Goal: Task Accomplishment & Management: Manage account settings

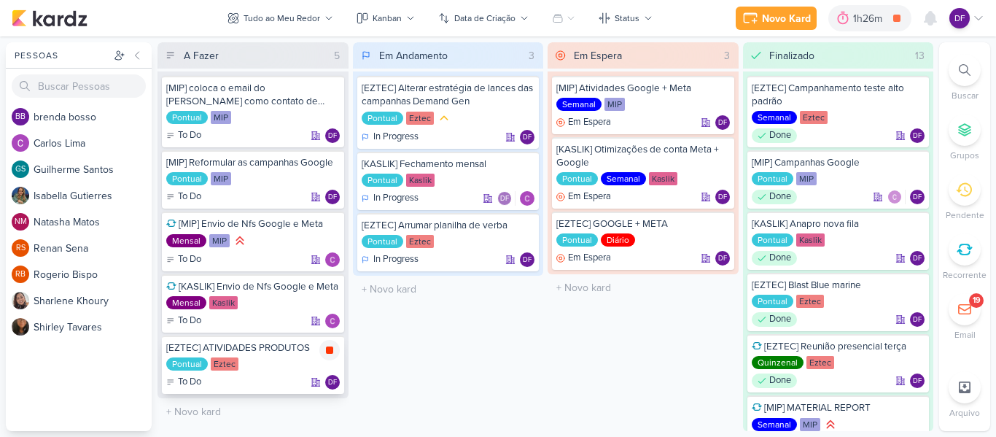
click at [335, 349] on div at bounding box center [329, 350] width 20 height 20
click at [882, 23] on div "1h26m" at bounding box center [891, 18] width 34 height 15
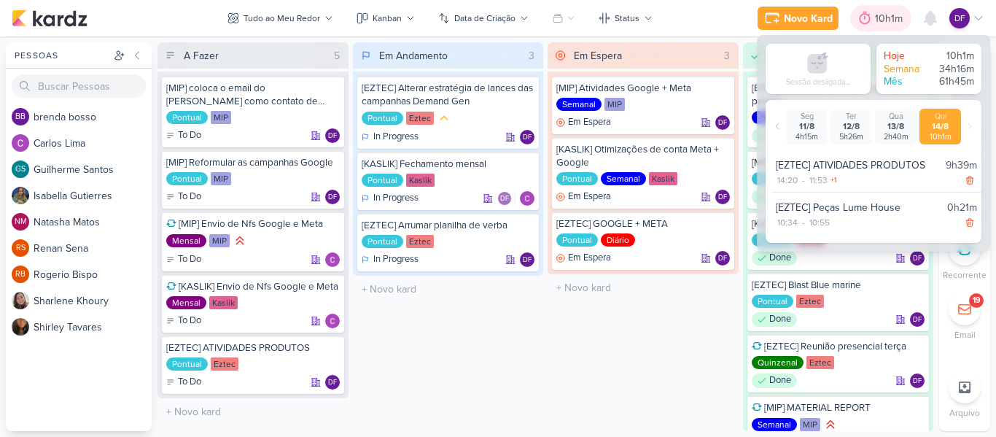
click at [885, 20] on div "10h1m" at bounding box center [891, 18] width 32 height 15
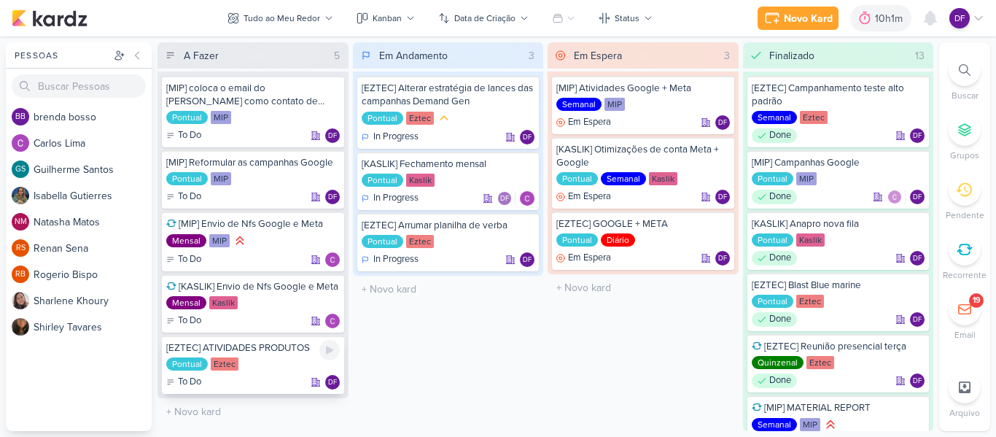
click at [269, 353] on div "[EZTEC] ATIVIDADES PRODUTOS" at bounding box center [253, 347] width 174 height 13
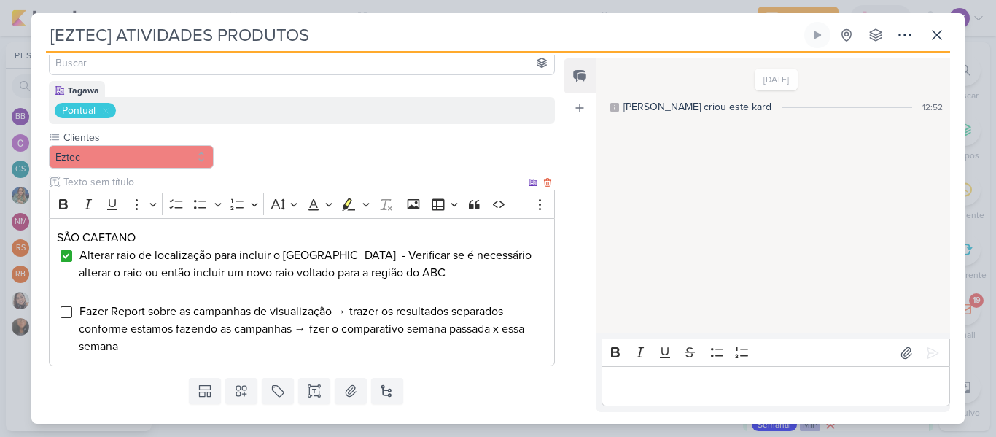
scroll to position [146, 0]
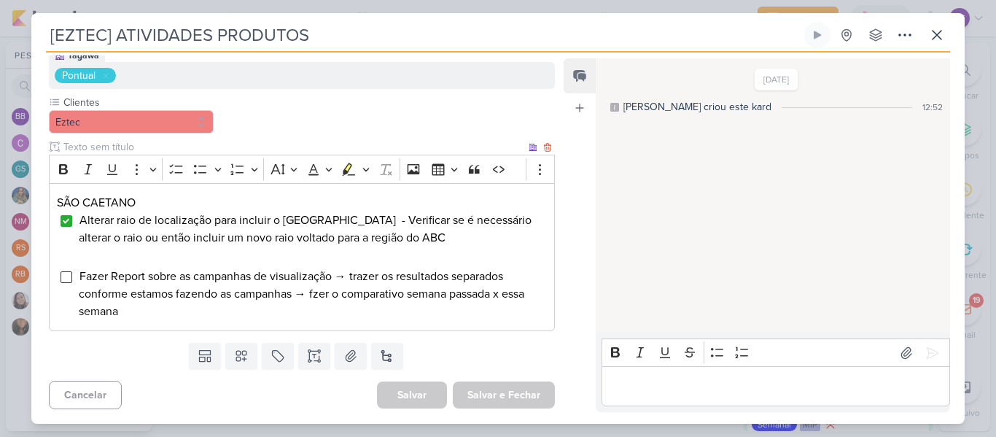
click at [76, 277] on div "SÃO CAETANO Alterar raio de localização para incluir o São bernardo do Campo - …" at bounding box center [302, 257] width 506 height 149
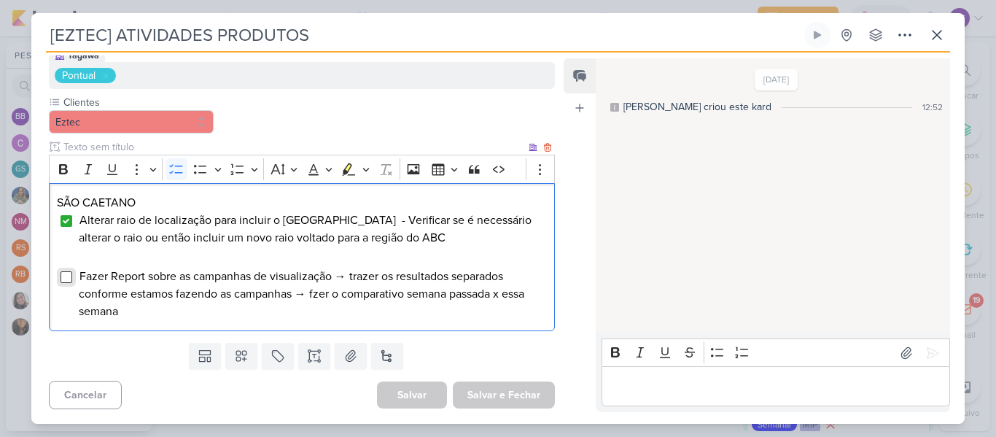
click at [63, 279] on input "Editor editing area: main" at bounding box center [67, 277] width 12 height 12
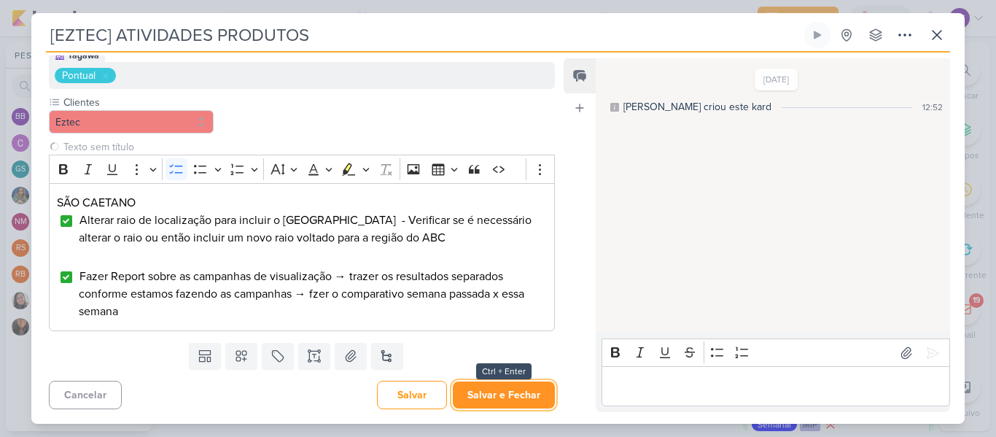
click at [475, 394] on button "Salvar e Fechar" at bounding box center [504, 394] width 102 height 27
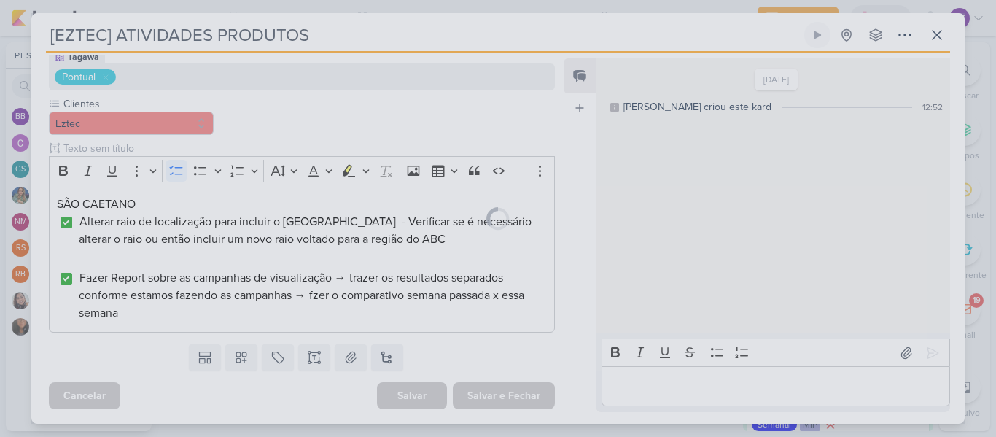
scroll to position [144, 0]
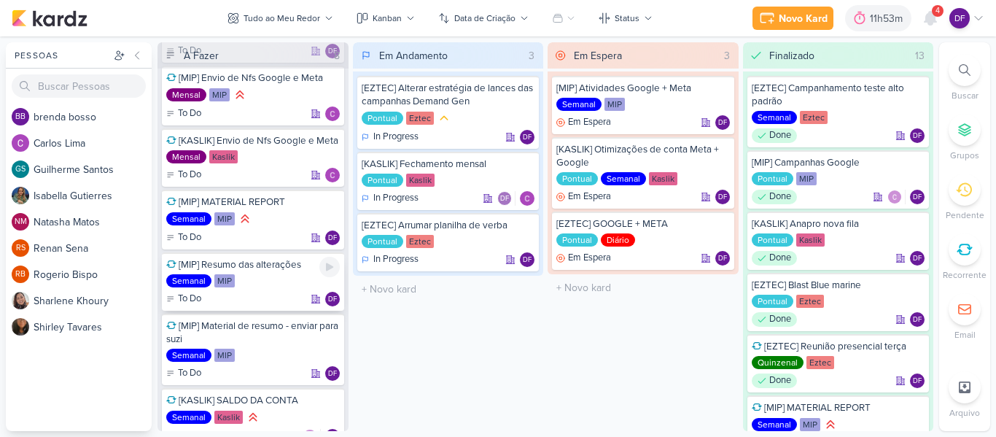
scroll to position [121, 0]
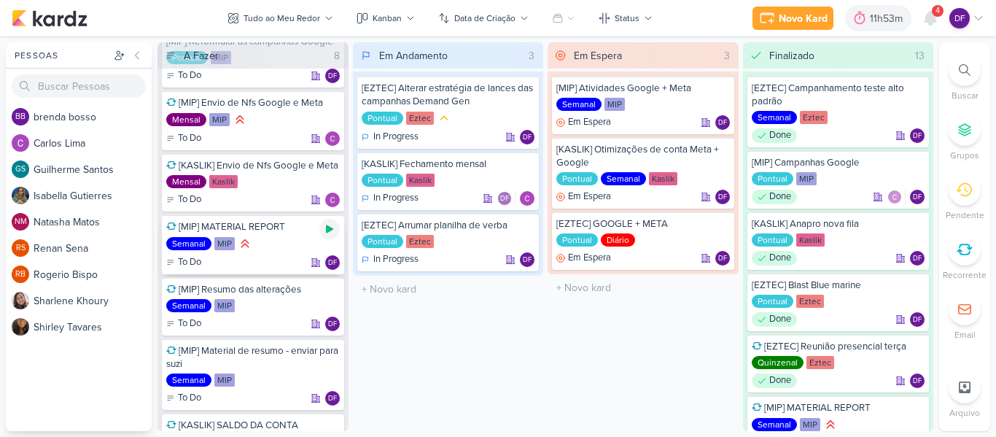
click at [327, 229] on icon at bounding box center [329, 229] width 7 height 8
click at [327, 229] on icon at bounding box center [329, 228] width 7 height 7
